Goal: Entertainment & Leisure: Browse casually

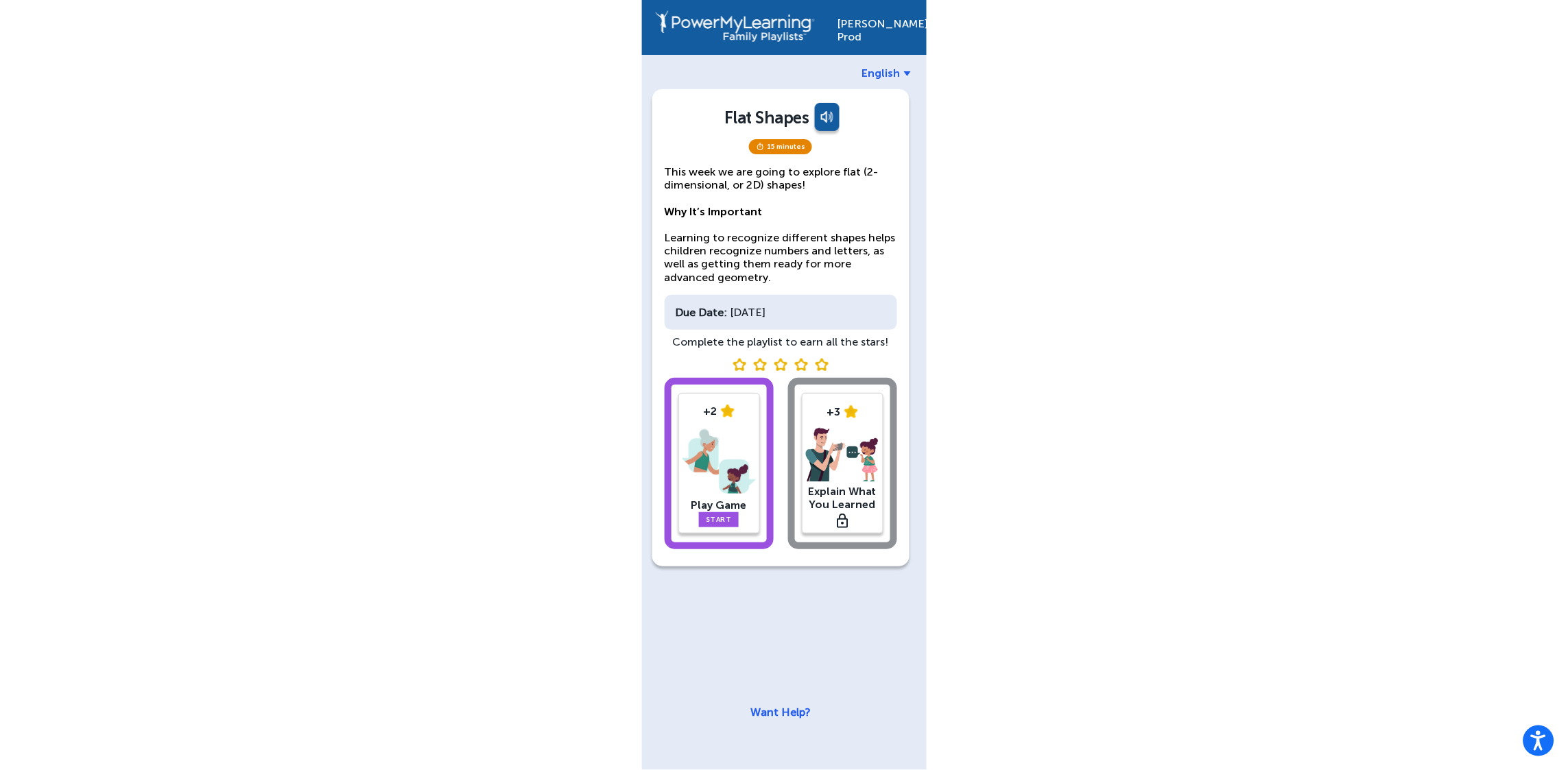
click at [701, 460] on img at bounding box center [719, 462] width 74 height 72
